Goal: Task Accomplishment & Management: Manage account settings

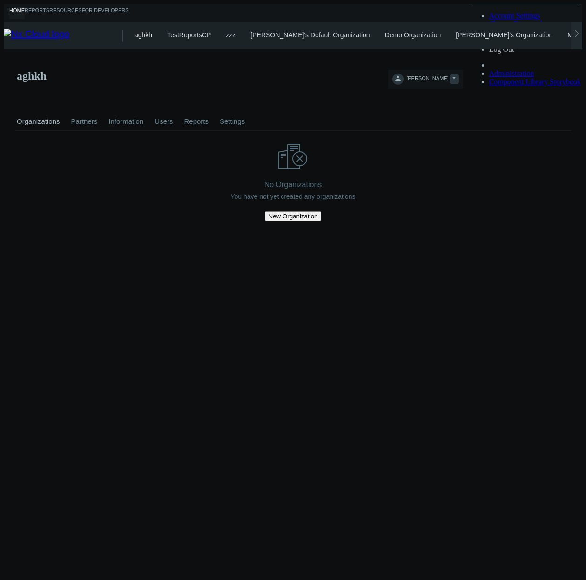
click at [402, 73] on icon at bounding box center [397, 77] width 9 height 9
click at [536, 20] on span "Account Settings" at bounding box center [514, 16] width 51 height 8
